Goal: Find specific page/section: Find specific page/section

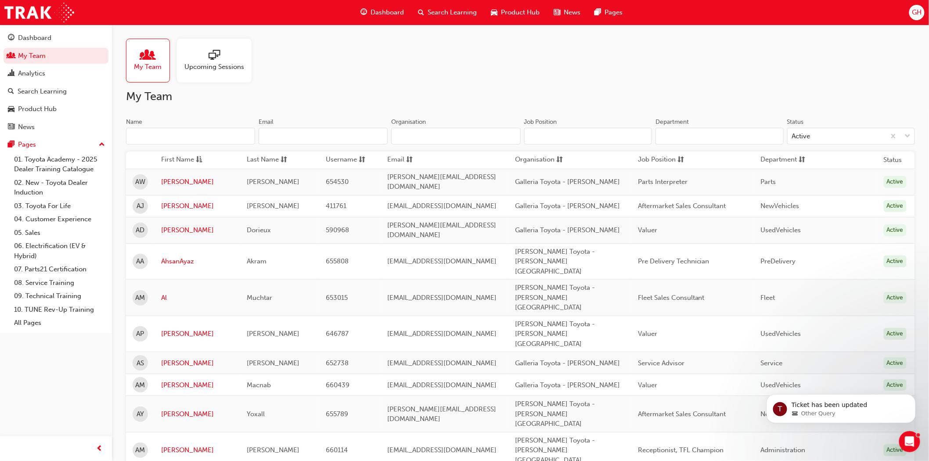
click at [147, 138] on input "Name" at bounding box center [190, 136] width 129 height 17
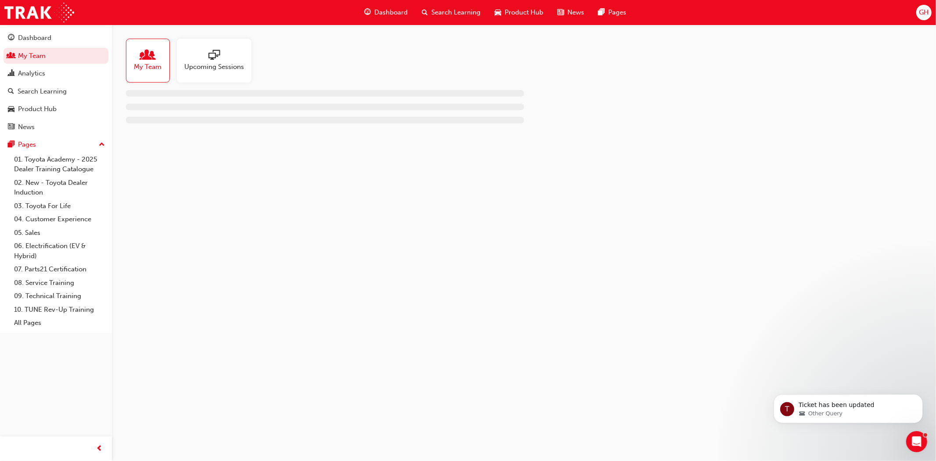
click at [155, 69] on span "My Team" at bounding box center [148, 67] width 28 height 10
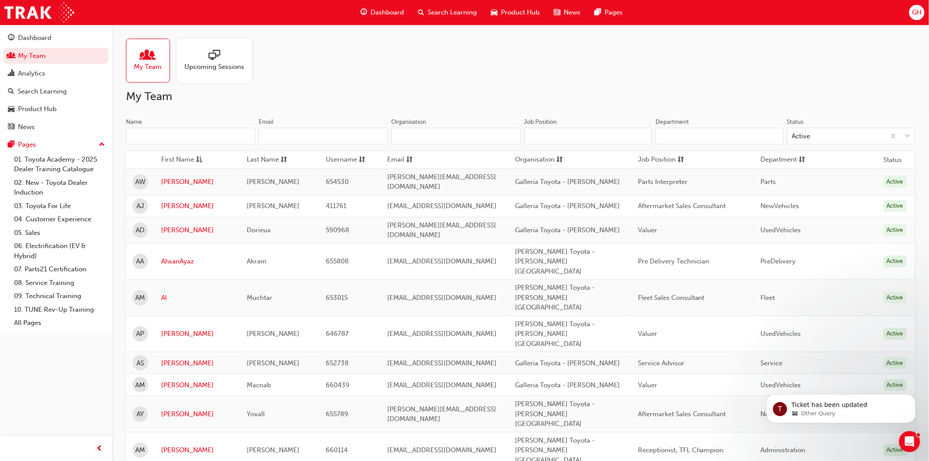
click at [156, 133] on input "Name" at bounding box center [190, 136] width 129 height 17
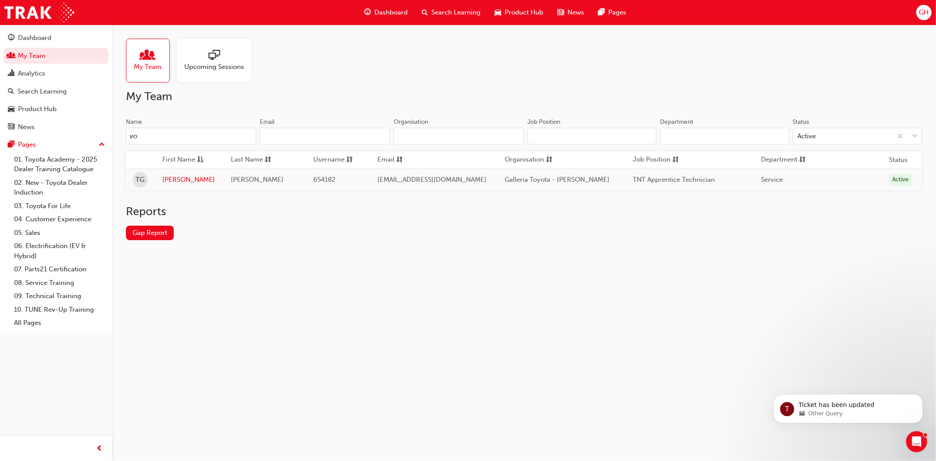
type input "v"
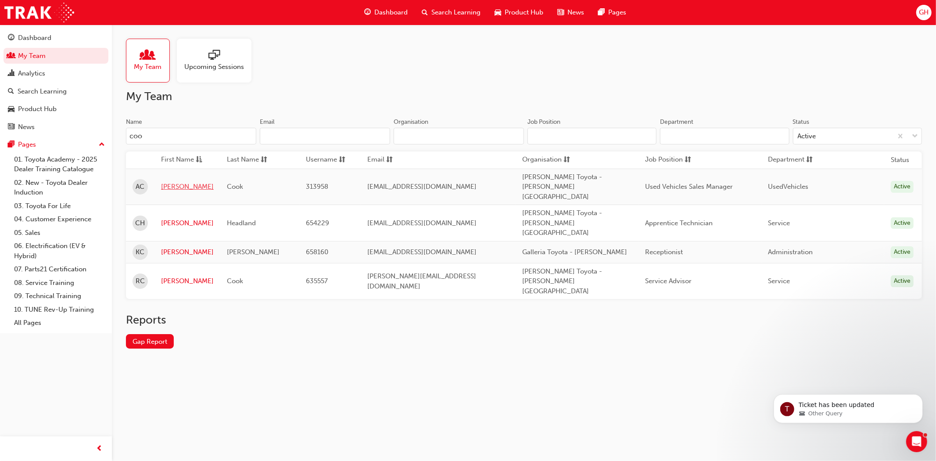
type input "coo"
click at [169, 182] on link "[PERSON_NAME]" at bounding box center [187, 187] width 53 height 10
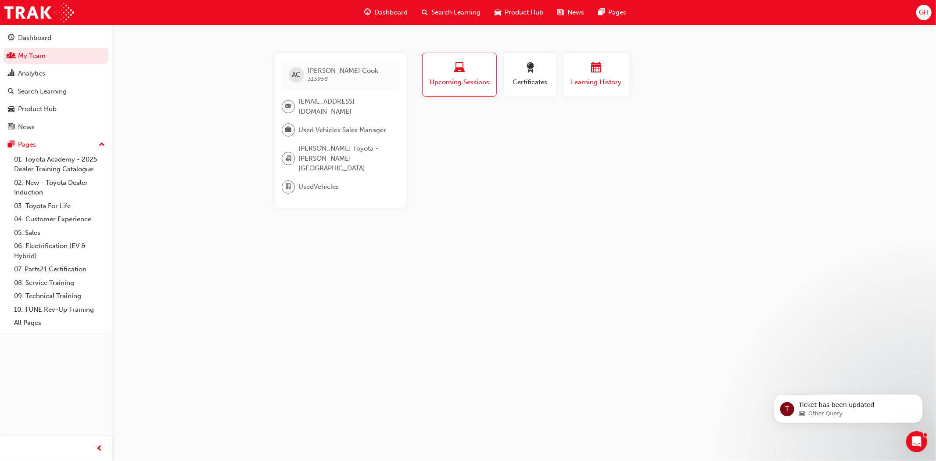
click at [589, 82] on span "Learning History" at bounding box center [596, 82] width 53 height 10
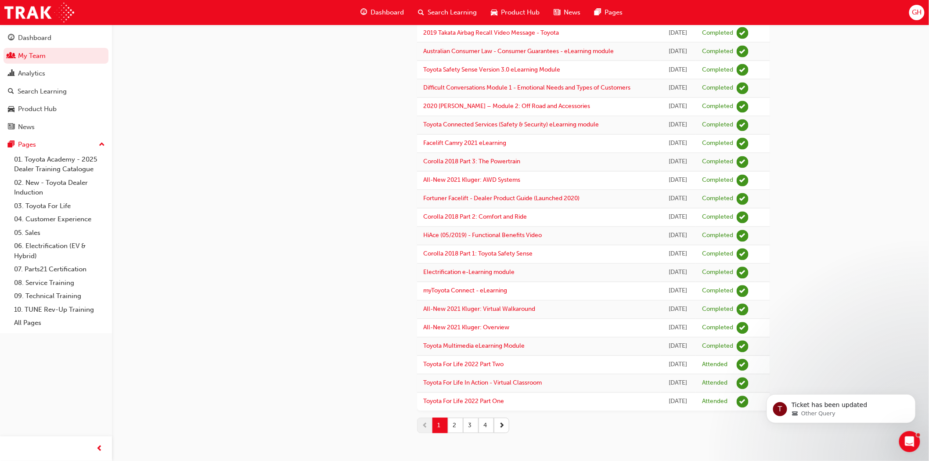
scroll to position [679, 0]
click at [484, 426] on button "4" at bounding box center [485, 424] width 15 height 15
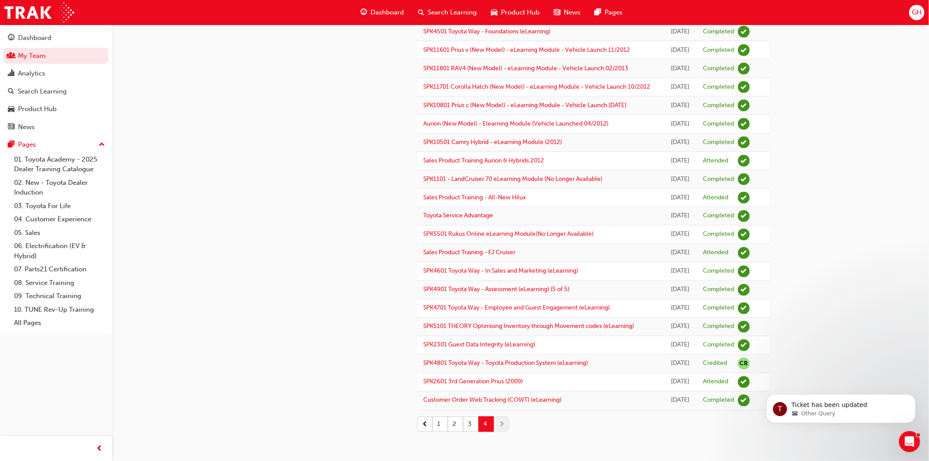
scroll to position [732, 0]
